Goal: Information Seeking & Learning: Learn about a topic

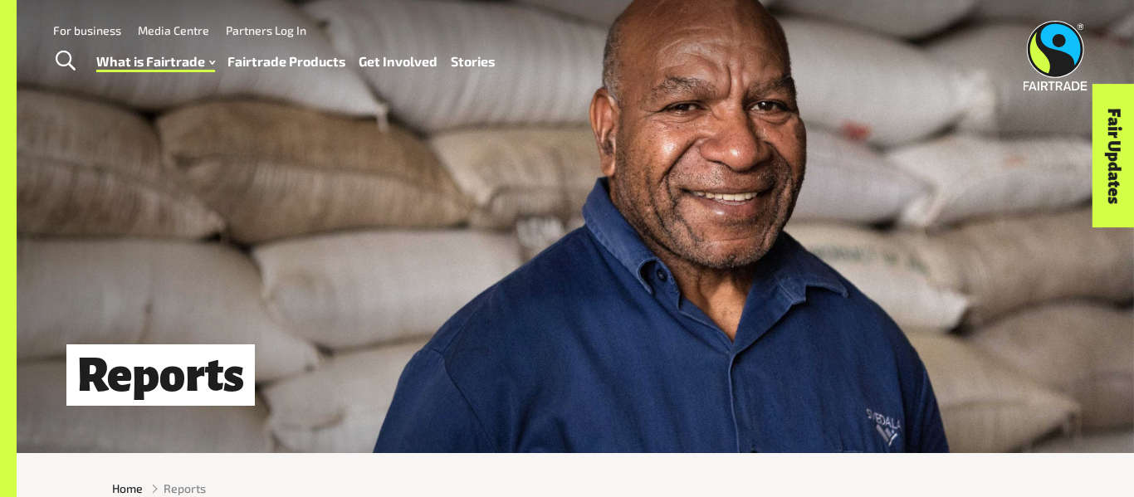
click at [295, 66] on link "Fairtrade Products" at bounding box center [286, 62] width 118 height 24
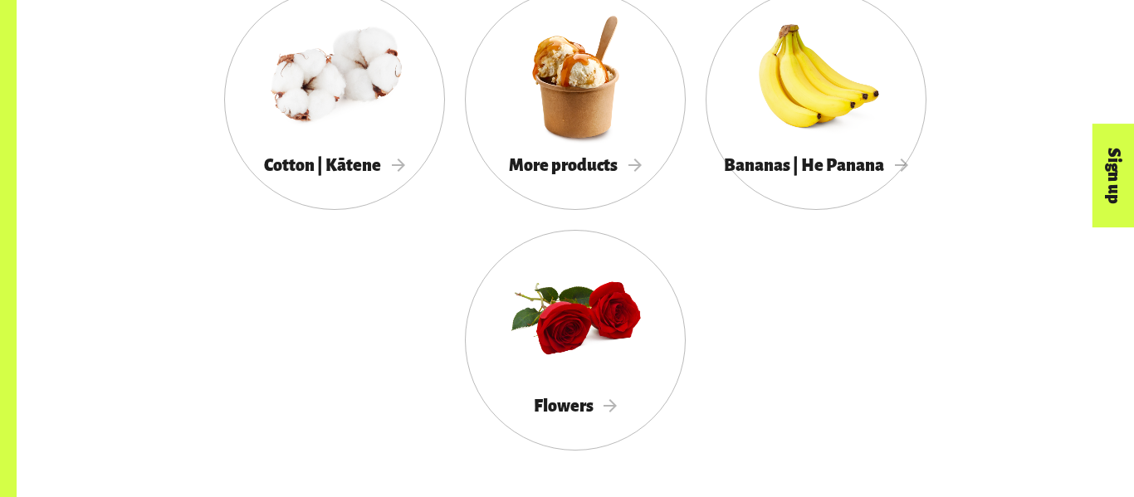
scroll to position [1790, 0]
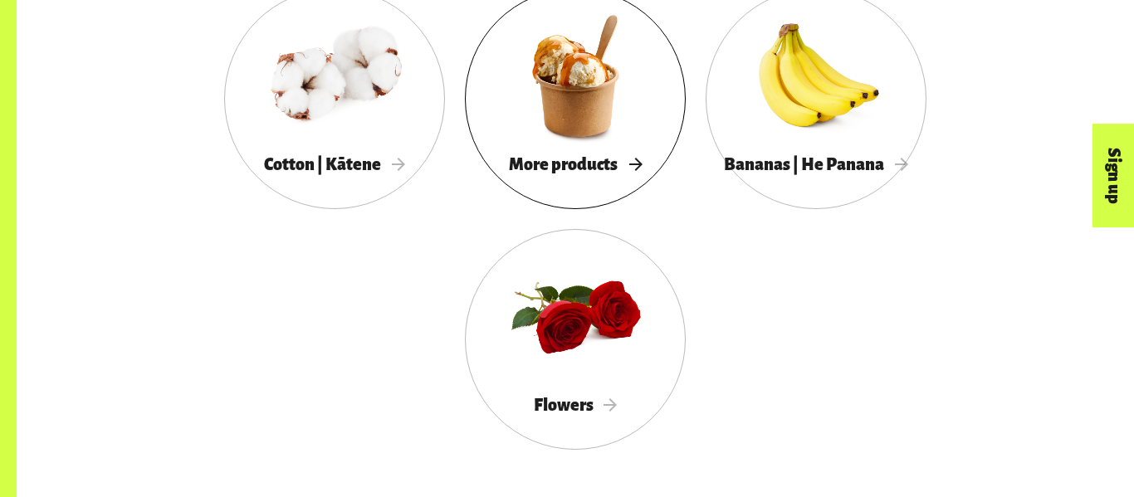
click at [539, 69] on div at bounding box center [575, 76] width 221 height 144
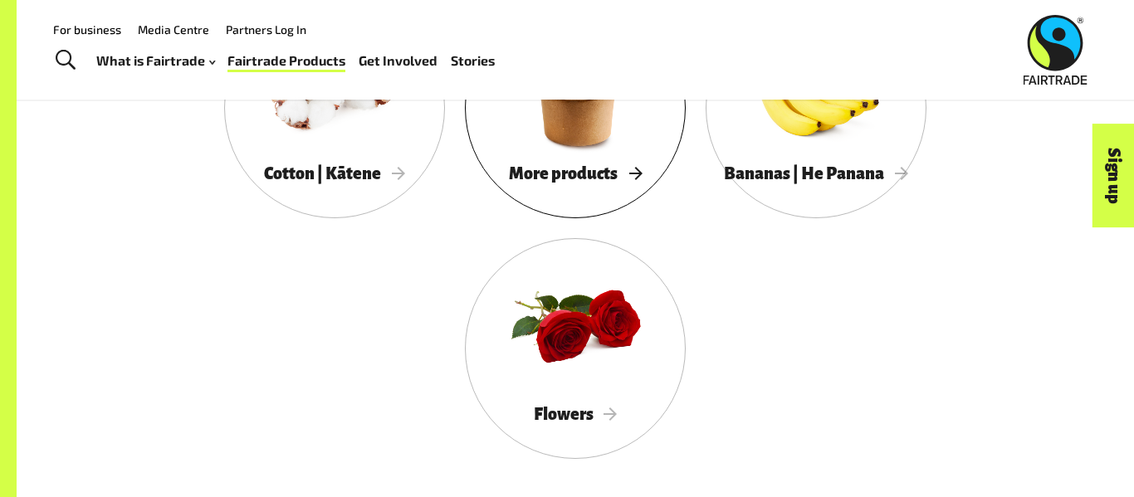
scroll to position [1780, 0]
click at [571, 122] on div at bounding box center [575, 86] width 221 height 144
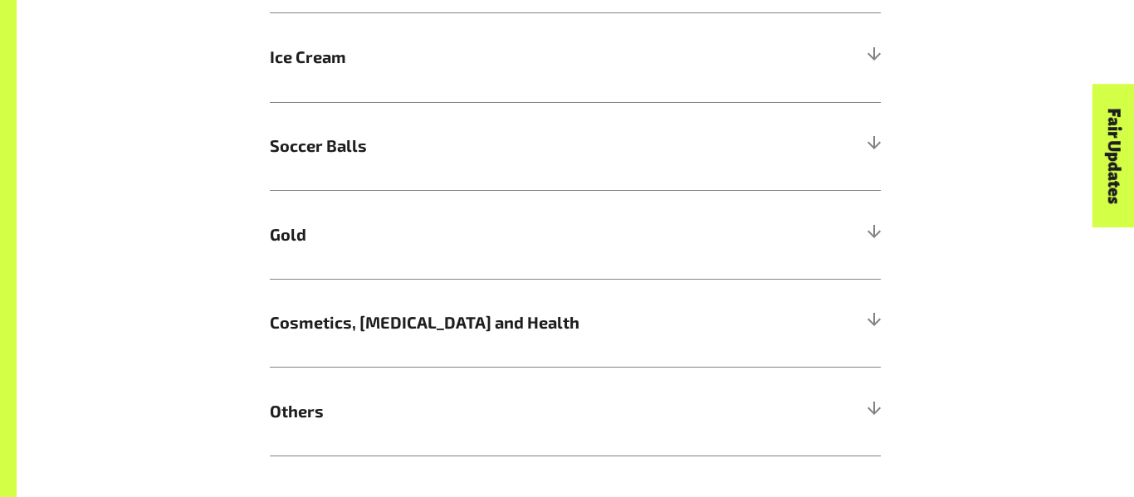
scroll to position [1218, 0]
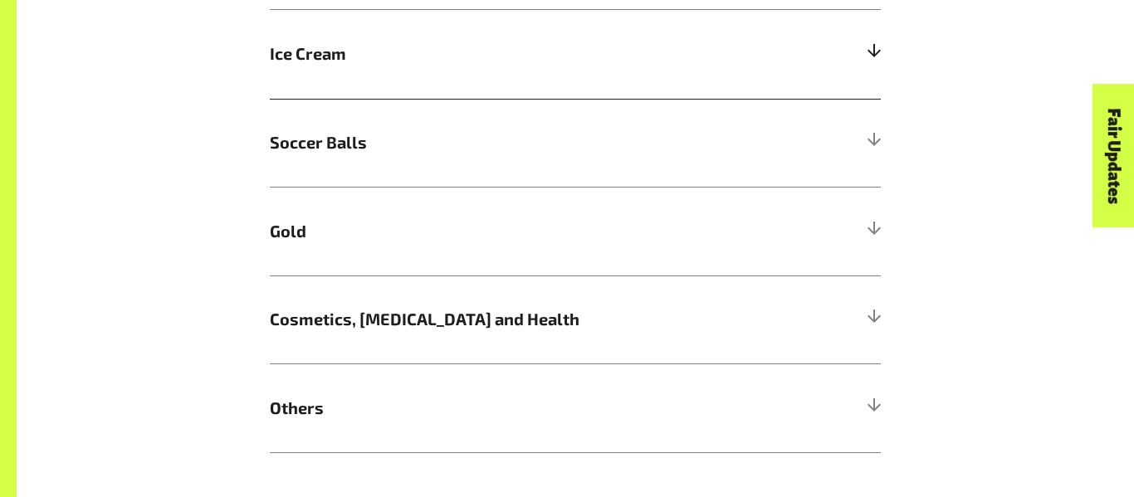
click at [442, 38] on h5 "Ice Cream" at bounding box center [575, 54] width 611 height 89
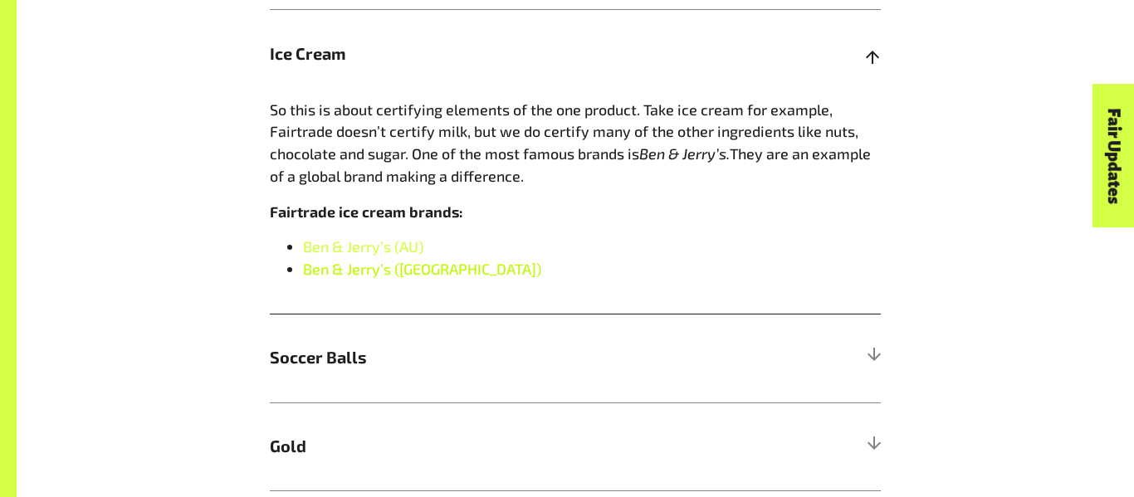
click at [367, 265] on link "Ben & Jerry’s ([GEOGRAPHIC_DATA])" at bounding box center [422, 269] width 238 height 18
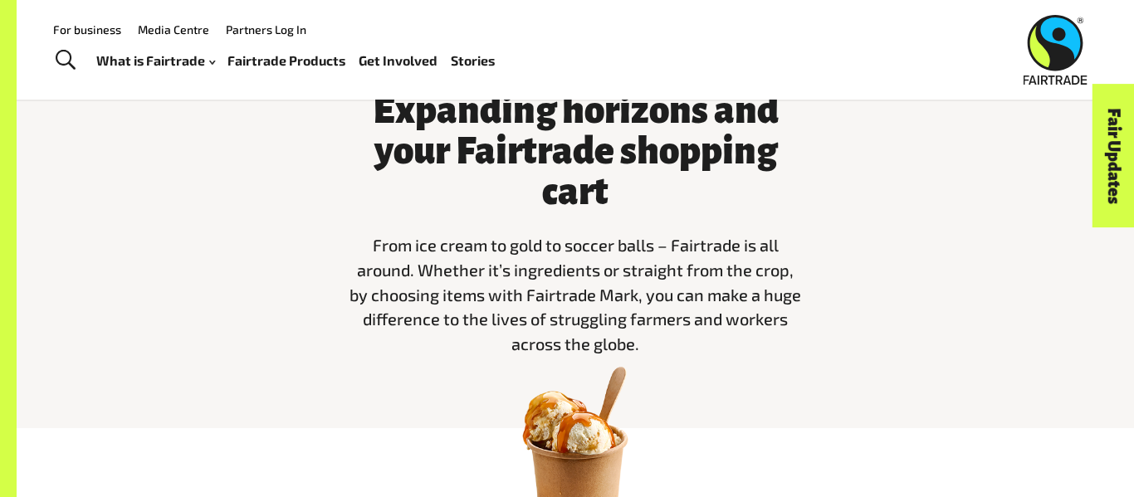
scroll to position [485, 0]
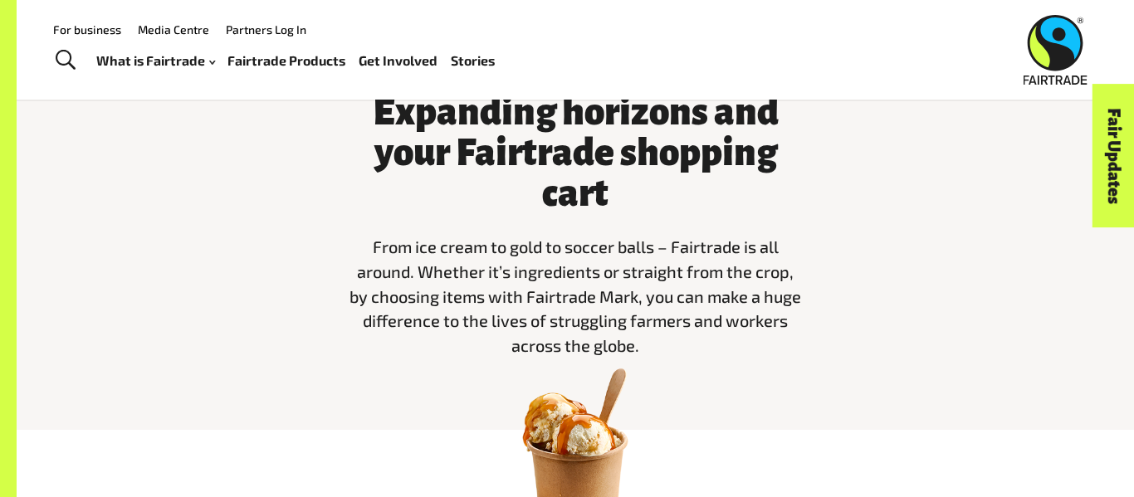
click at [498, 13] on div "Menu For business Media Centre Partners Log In What is Fairtrade How Fairtrade …" at bounding box center [567, 50] width 1134 height 100
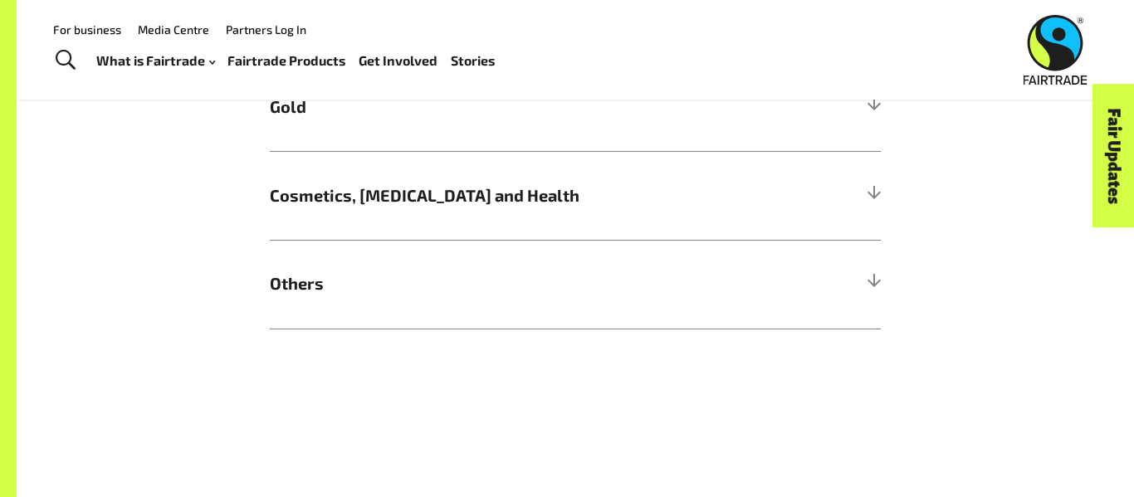
scroll to position [0, 0]
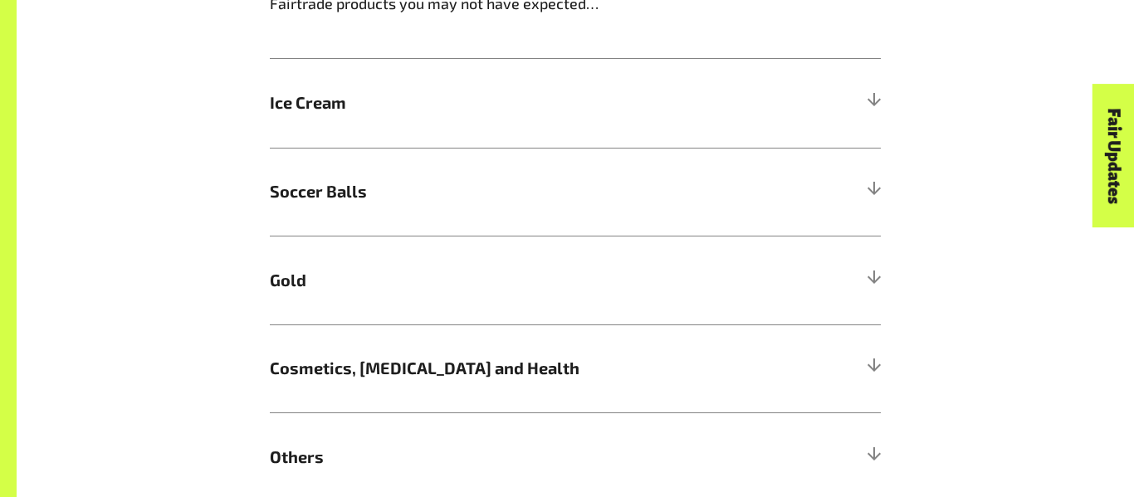
scroll to position [1172, 0]
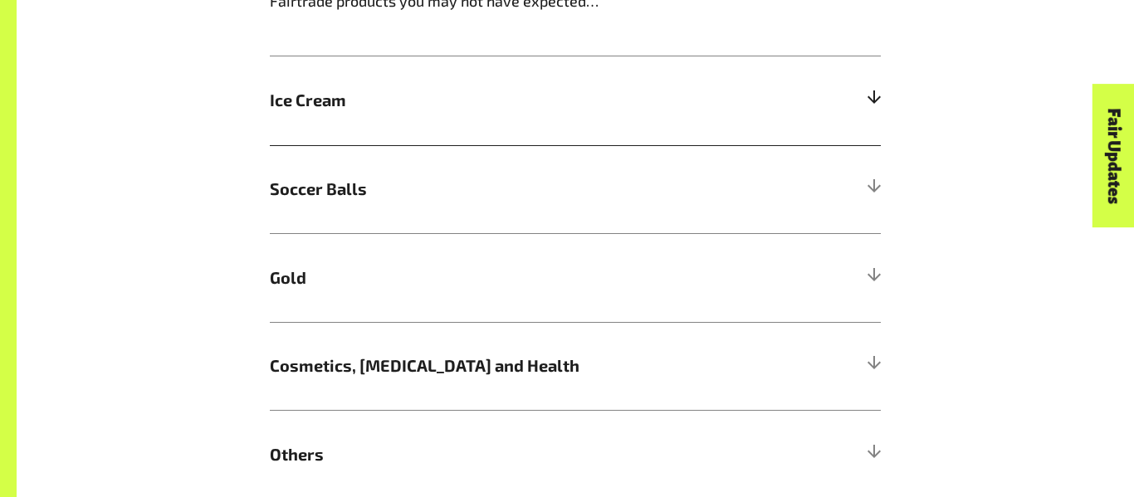
click at [384, 81] on h5 "Ice Cream" at bounding box center [575, 100] width 611 height 89
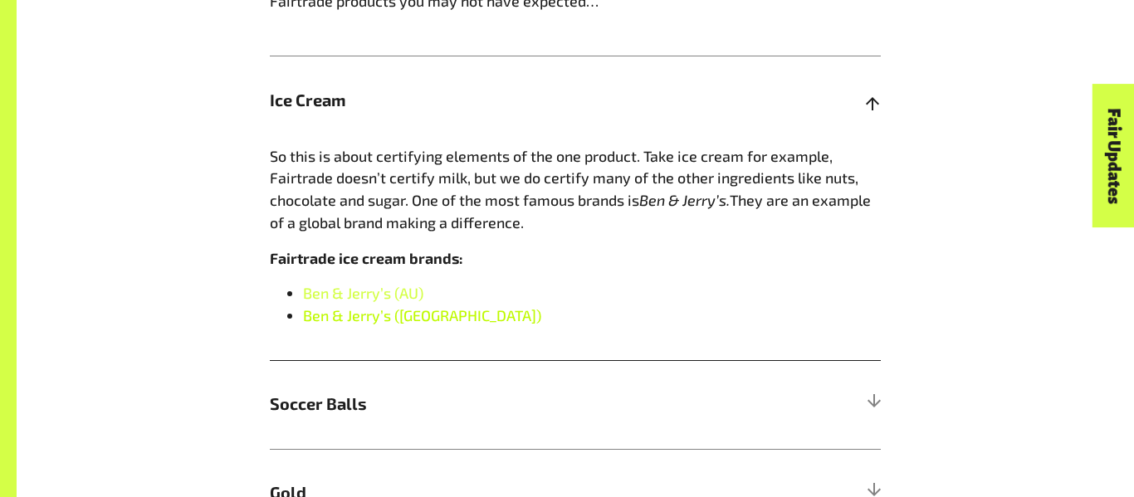
click at [378, 319] on link "Ben & Jerry’s (NZ)" at bounding box center [422, 315] width 238 height 18
